Goal: Task Accomplishment & Management: Use online tool/utility

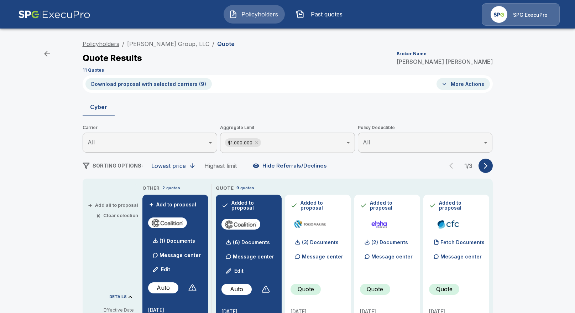
click at [104, 45] on link "Policyholders" at bounding box center [101, 43] width 37 height 7
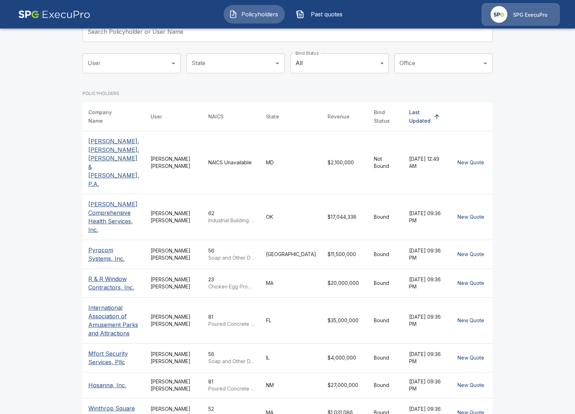
scroll to position [67, 0]
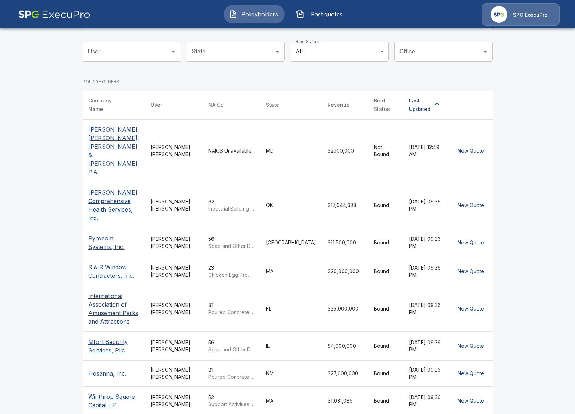
click at [189, 141] on td "Tricia Dietz" at bounding box center [174, 150] width 58 height 63
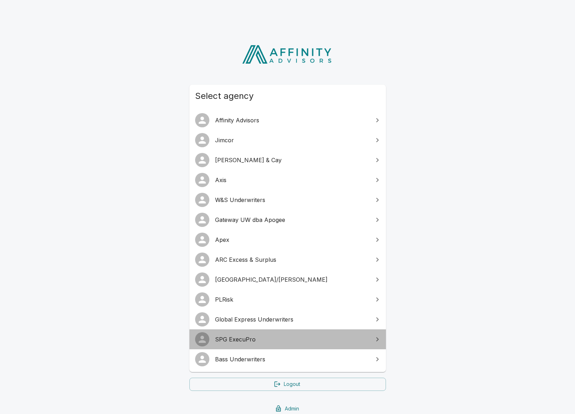
click at [255, 340] on span "SPG ExecuPro" at bounding box center [292, 339] width 154 height 9
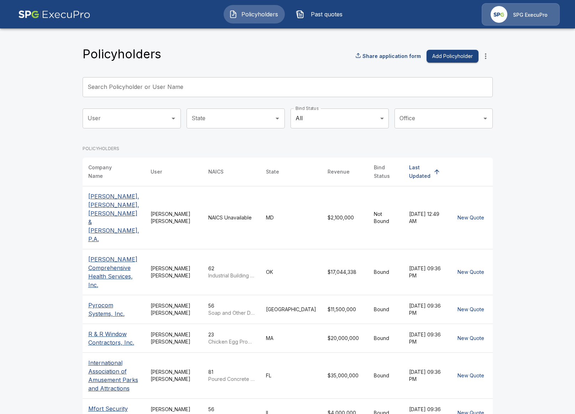
click at [185, 205] on td "Tricia Dietz" at bounding box center [174, 217] width 58 height 63
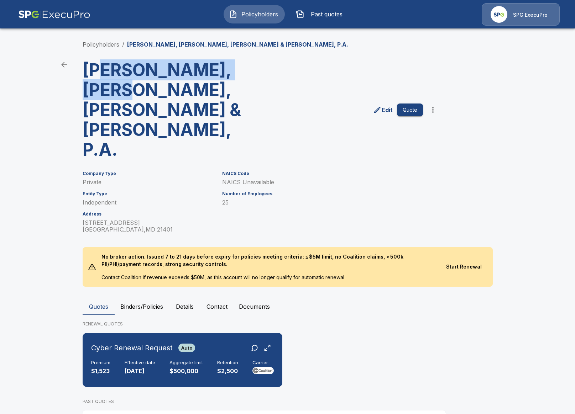
drag, startPoint x: 101, startPoint y: 68, endPoint x: 125, endPoint y: 96, distance: 37.2
click at [124, 95] on h3 "[PERSON_NAME], [PERSON_NAME], [PERSON_NAME] & [PERSON_NAME], P.A." at bounding box center [171, 110] width 176 height 100
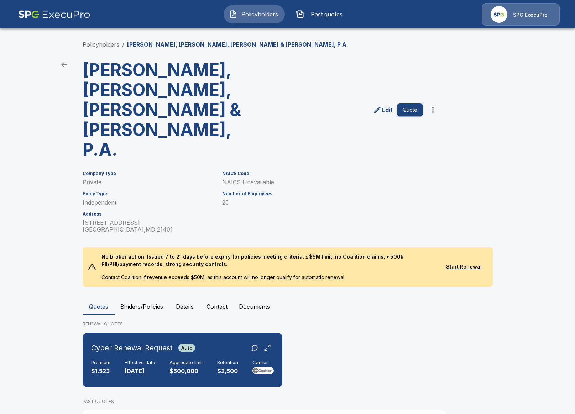
click at [130, 105] on h3 "[PERSON_NAME], [PERSON_NAME], [PERSON_NAME] & [PERSON_NAME], P.A." at bounding box center [171, 110] width 176 height 100
click at [228, 179] on p "NAICS Unavailable" at bounding box center [322, 182] width 201 height 7
click at [272, 179] on p "NAICS Unavailable" at bounding box center [322, 182] width 201 height 7
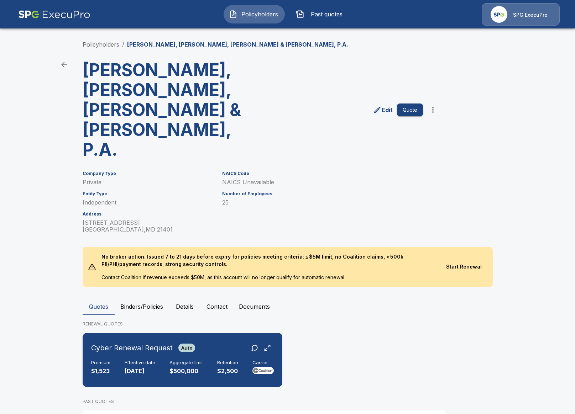
scroll to position [9, 0]
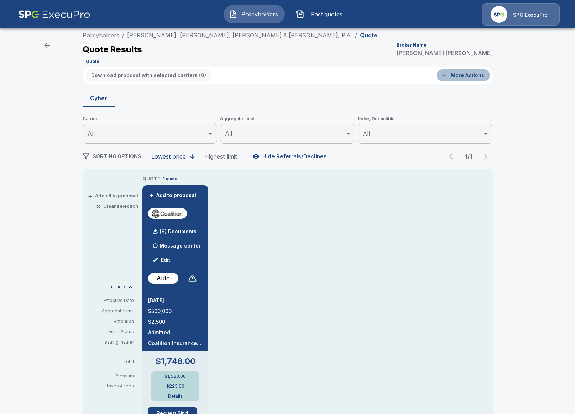
click at [469, 77] on button "More Actions" at bounding box center [463, 75] width 53 height 12
click at [507, 183] on div at bounding box center [287, 207] width 575 height 414
click at [95, 194] on button "+ Add all to proposal" at bounding box center [113, 196] width 49 height 5
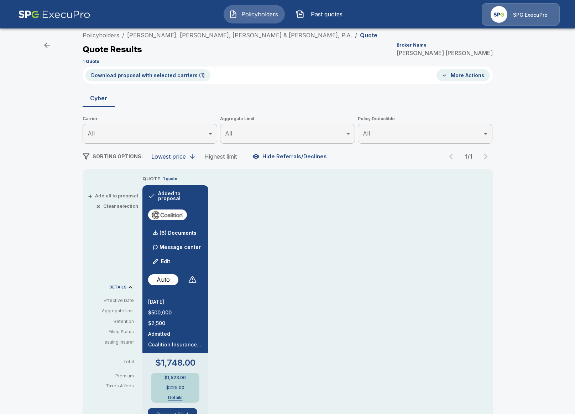
click at [481, 71] on button "More Actions" at bounding box center [463, 75] width 53 height 12
click at [534, 170] on div at bounding box center [287, 207] width 575 height 414
